Goal: Information Seeking & Learning: Learn about a topic

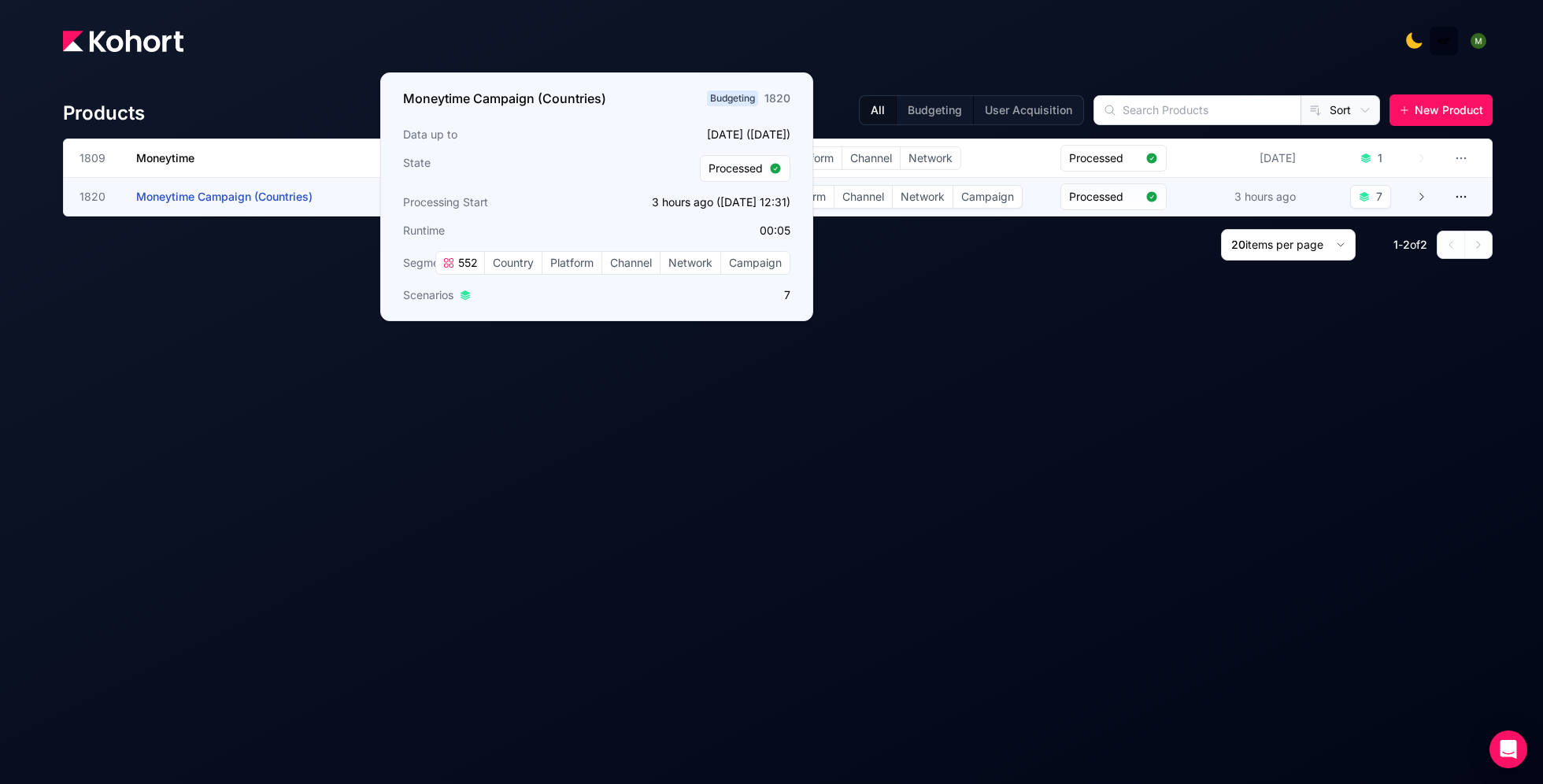
click at [213, 197] on span "Moneytime Campaign (Countries)" at bounding box center [225, 196] width 177 height 13
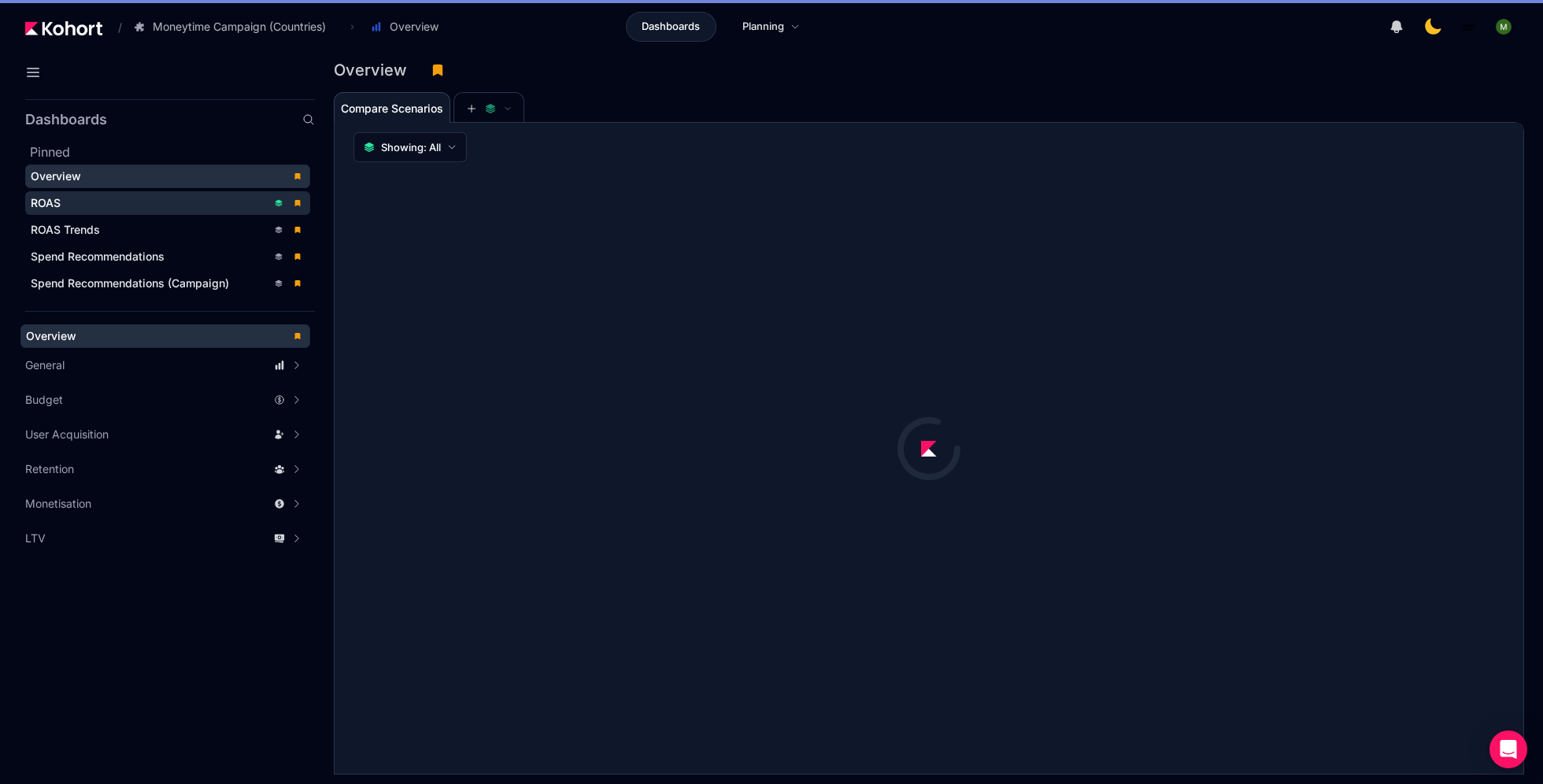
click at [144, 197] on div "ROAS" at bounding box center [149, 202] width 236 height 16
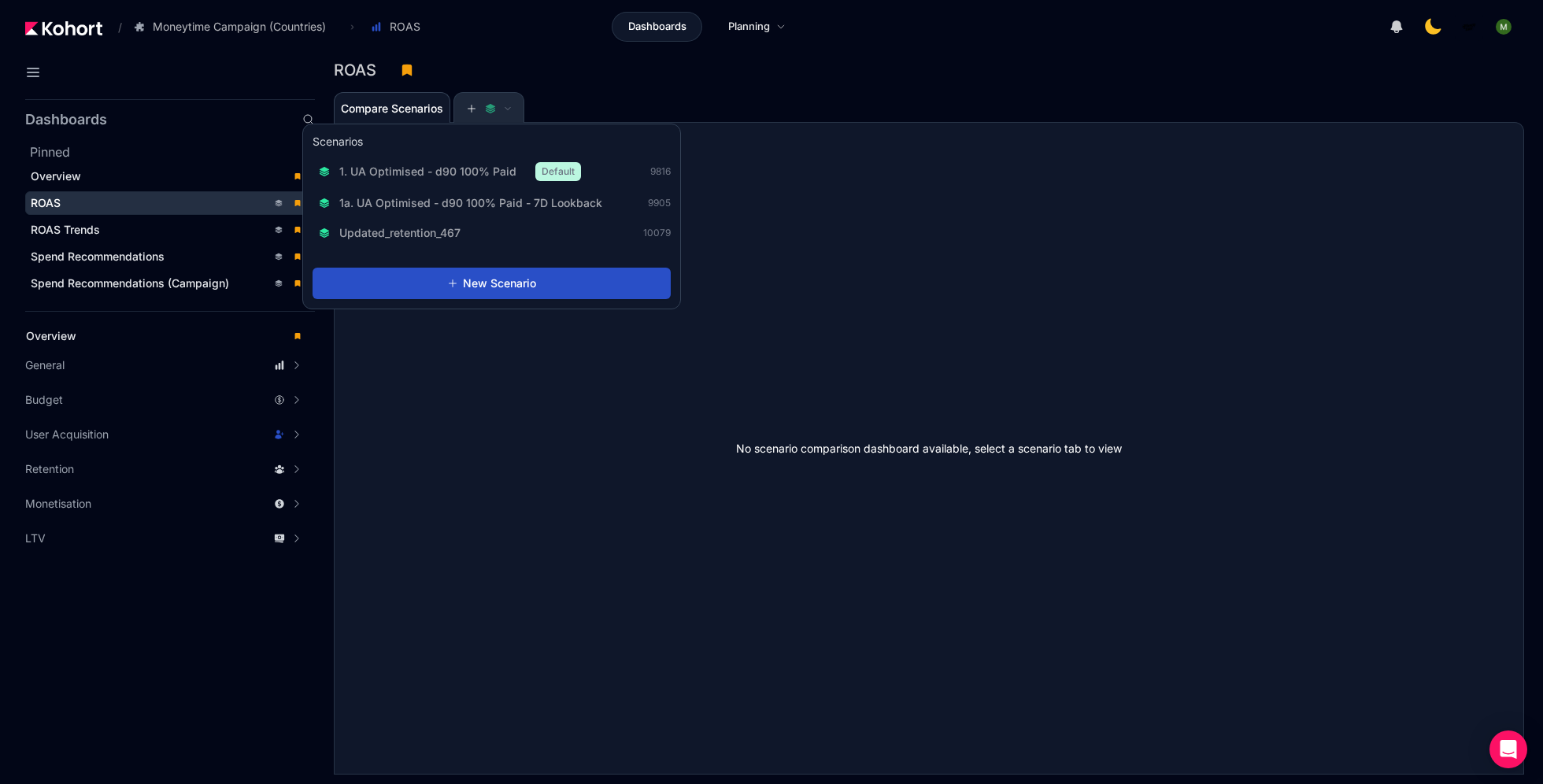
click at [509, 113] on span at bounding box center [488, 108] width 45 height 11
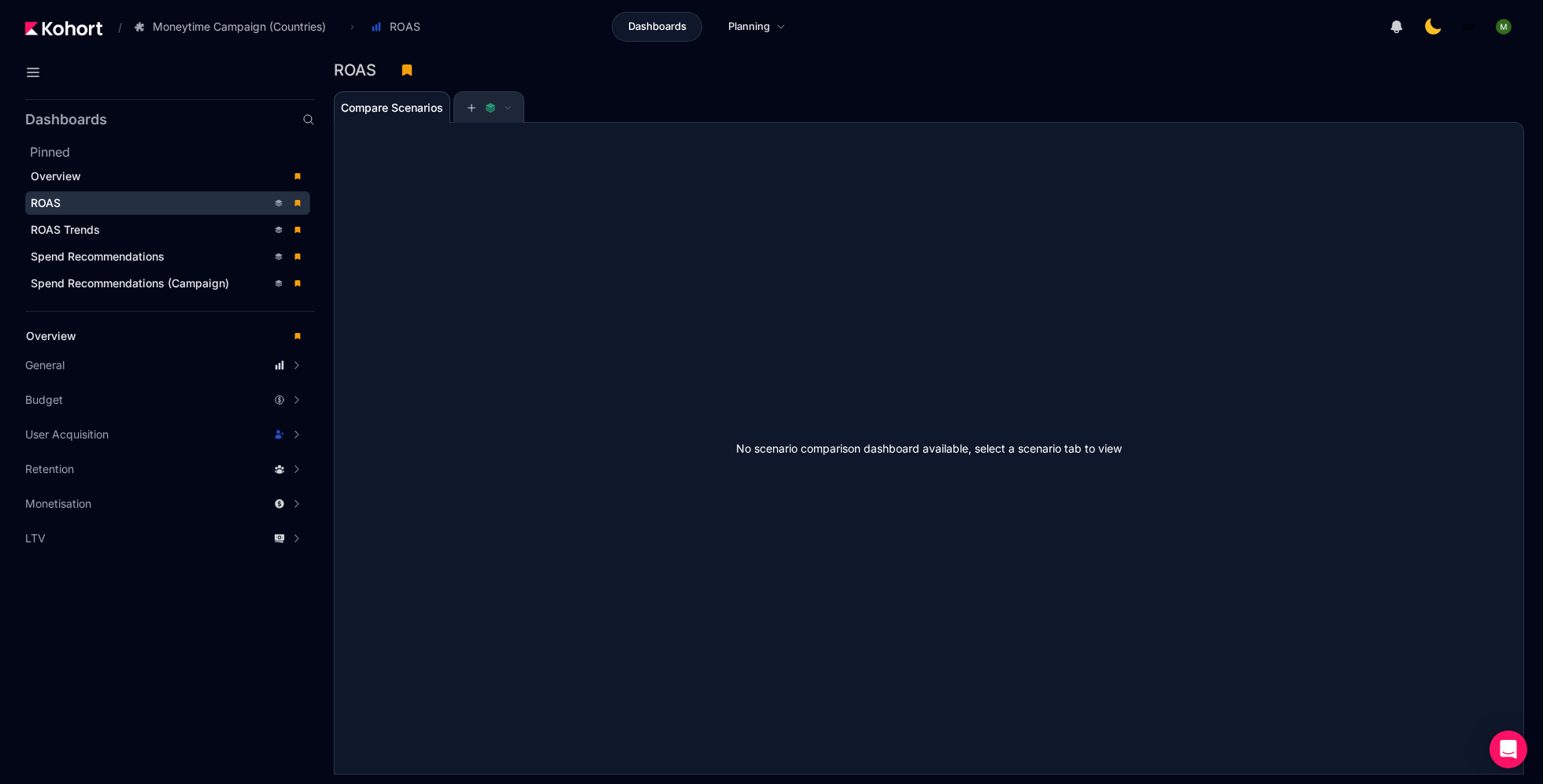
click at [509, 113] on button at bounding box center [489, 108] width 47 height 31
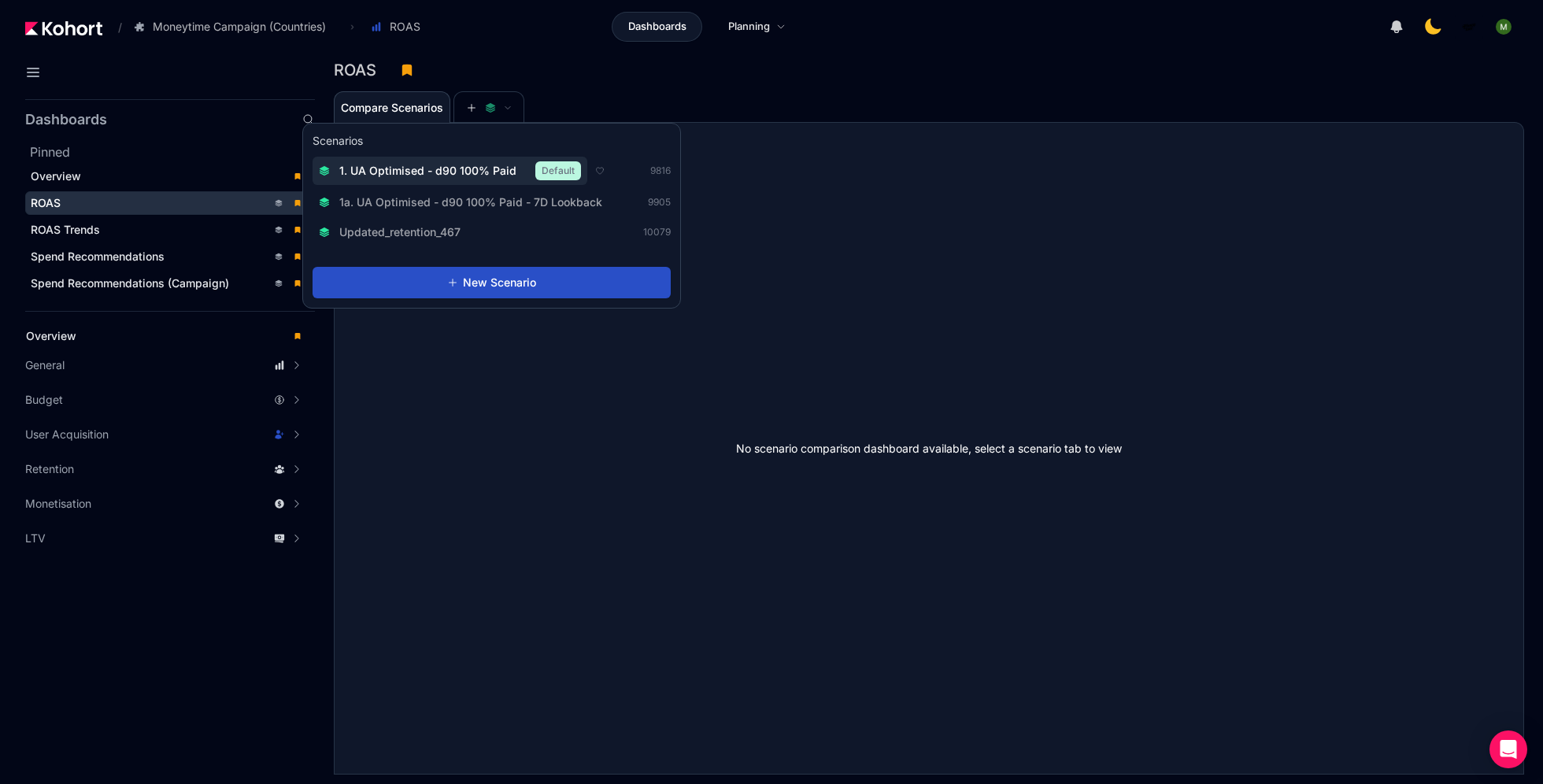
click at [479, 163] on span "1. UA Optimised - d90 100% Paid" at bounding box center [428, 170] width 177 height 16
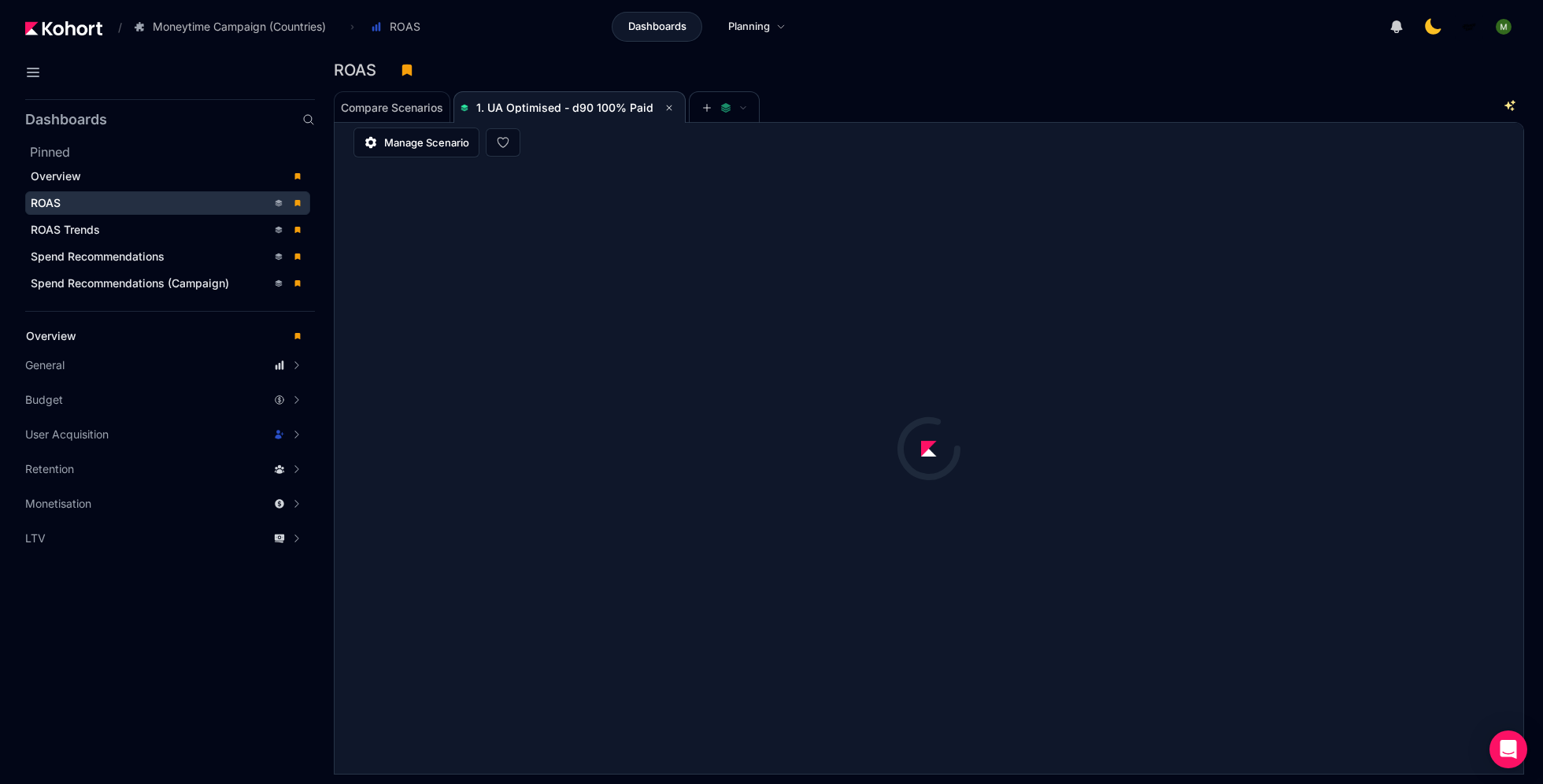
click at [980, 105] on div "Compare Scenarios 1. UA Optimised - d90 100% Paid" at bounding box center [916, 106] width 1167 height 31
